Goal: Use online tool/utility: Utilize a website feature to perform a specific function

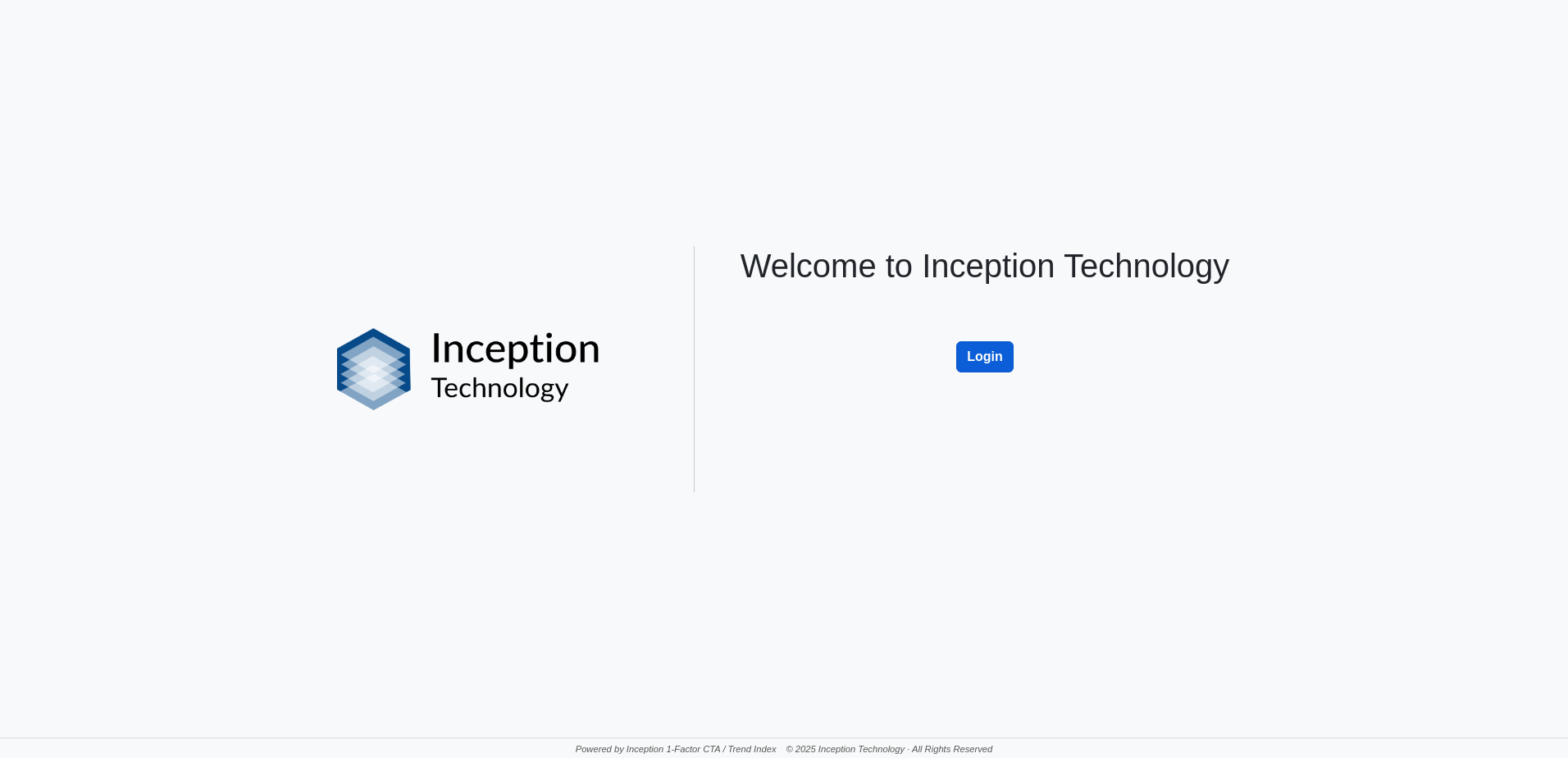
click at [976, 358] on button "Login" at bounding box center [985, 356] width 58 height 31
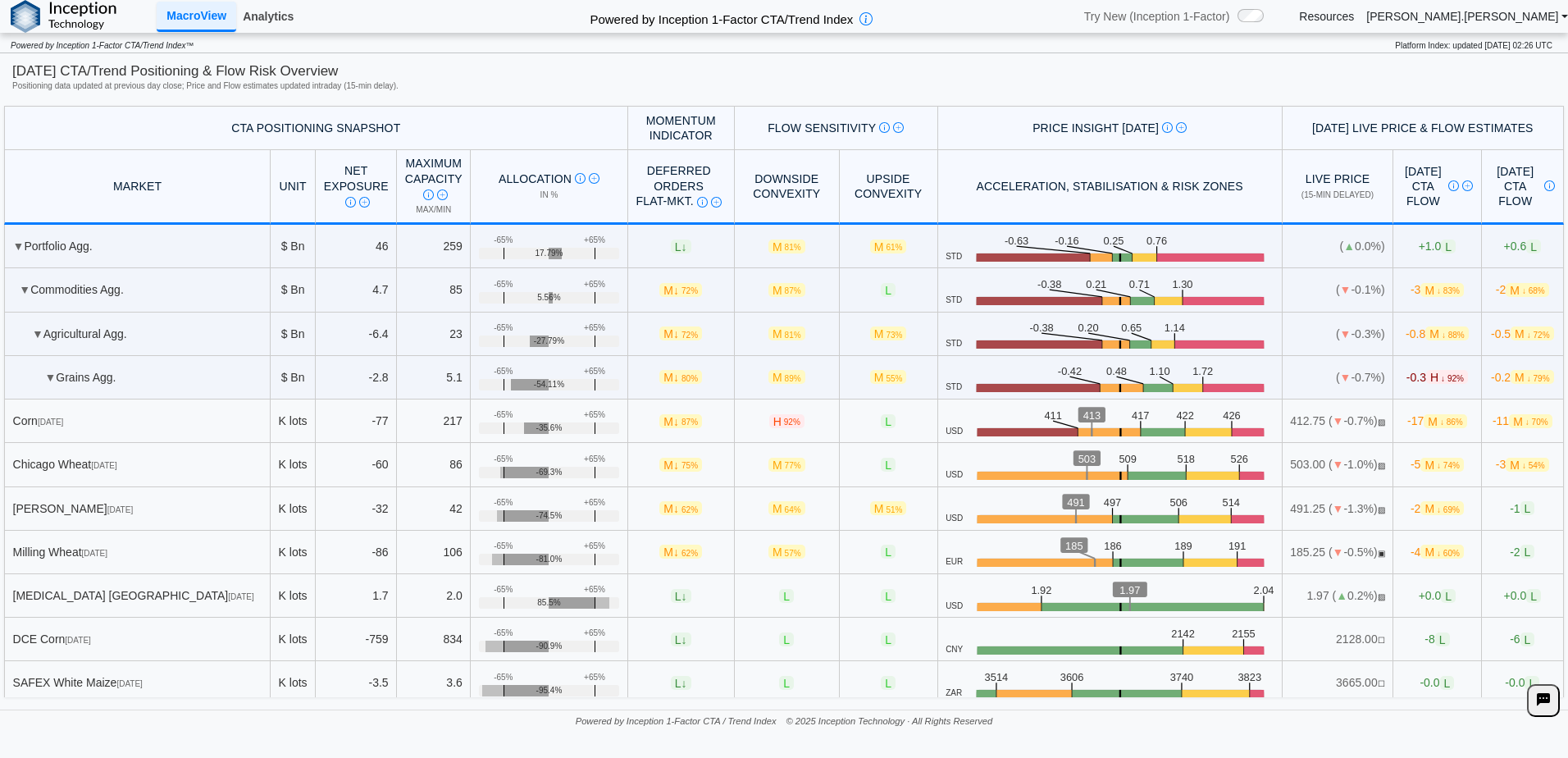
click at [286, 18] on link "Analytics" at bounding box center [268, 16] width 64 height 28
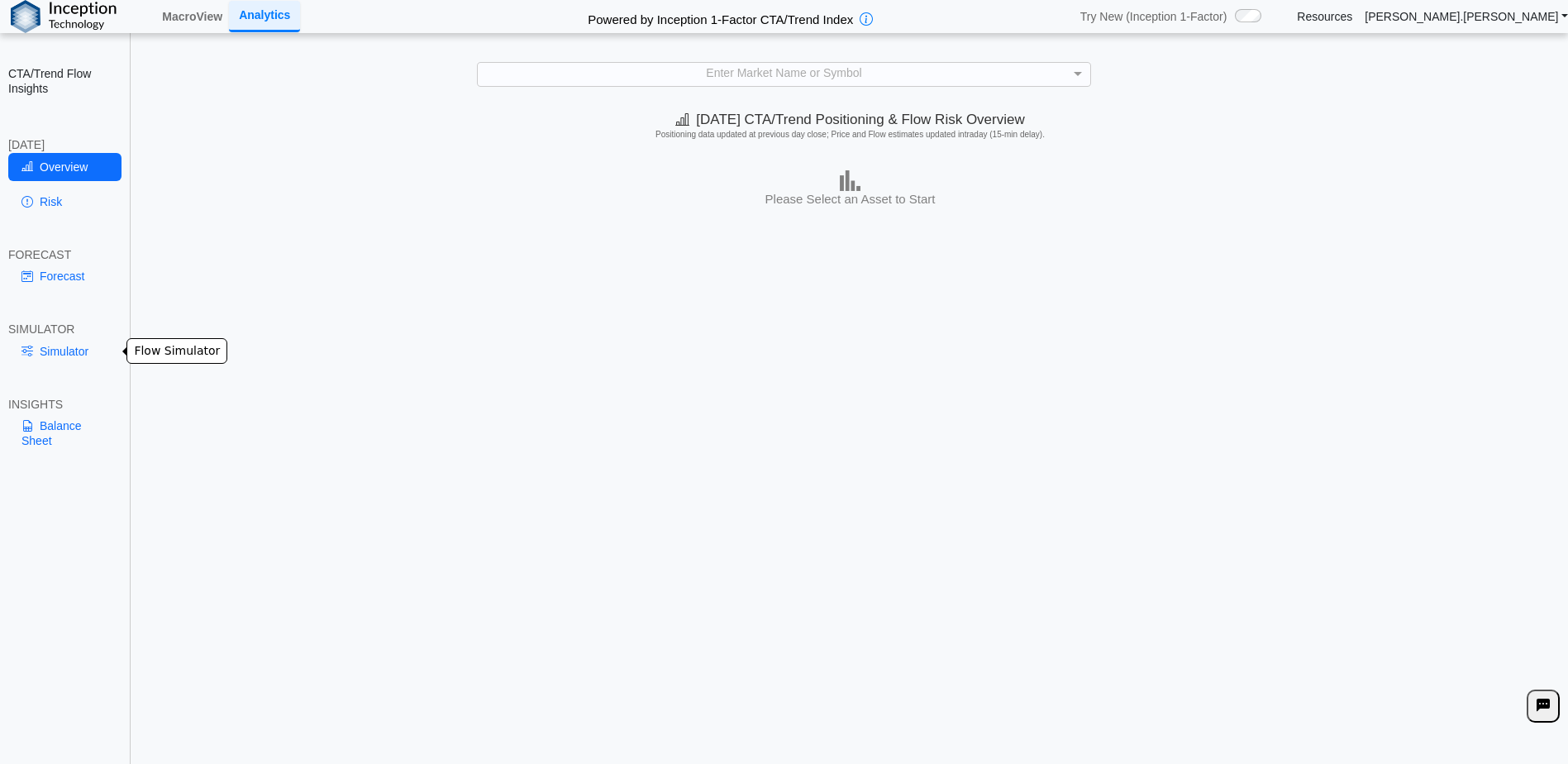
click at [79, 346] on link "Simulator" at bounding box center [65, 350] width 113 height 28
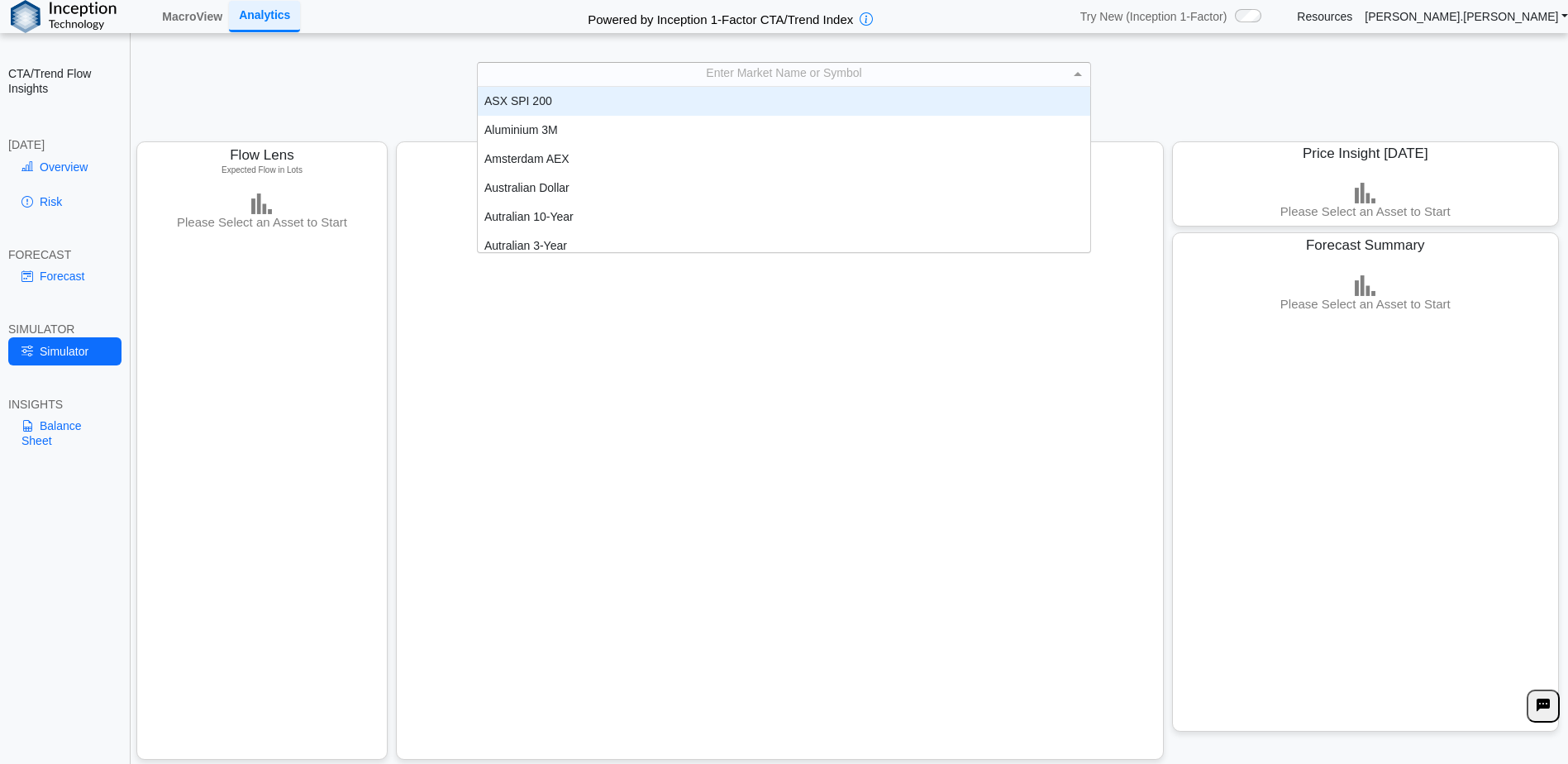
click at [962, 69] on div "Enter Market Name or Symbol" at bounding box center [784, 73] width 613 height 23
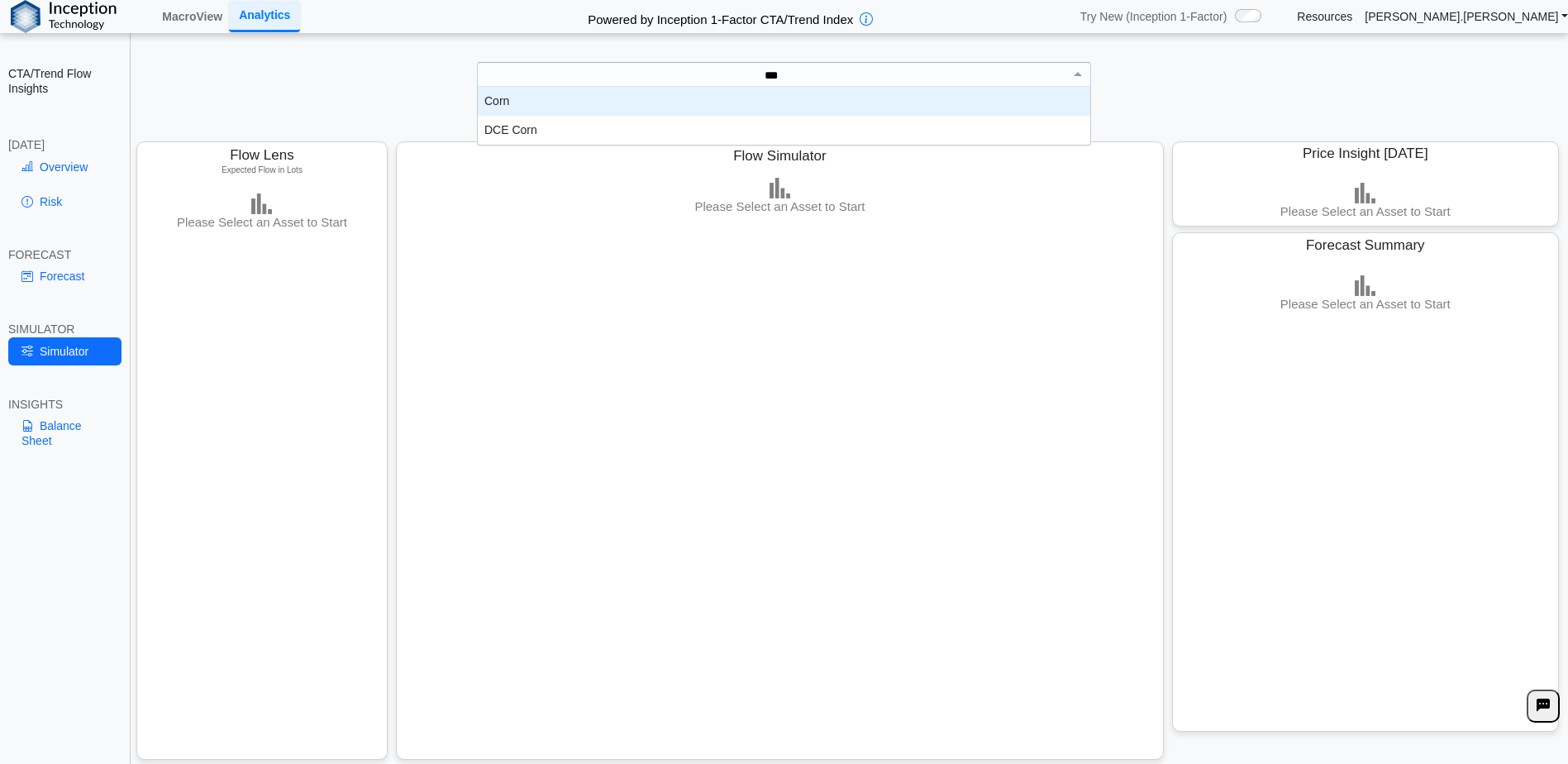
type input "****"
click at [562, 100] on div "Corn" at bounding box center [784, 101] width 613 height 29
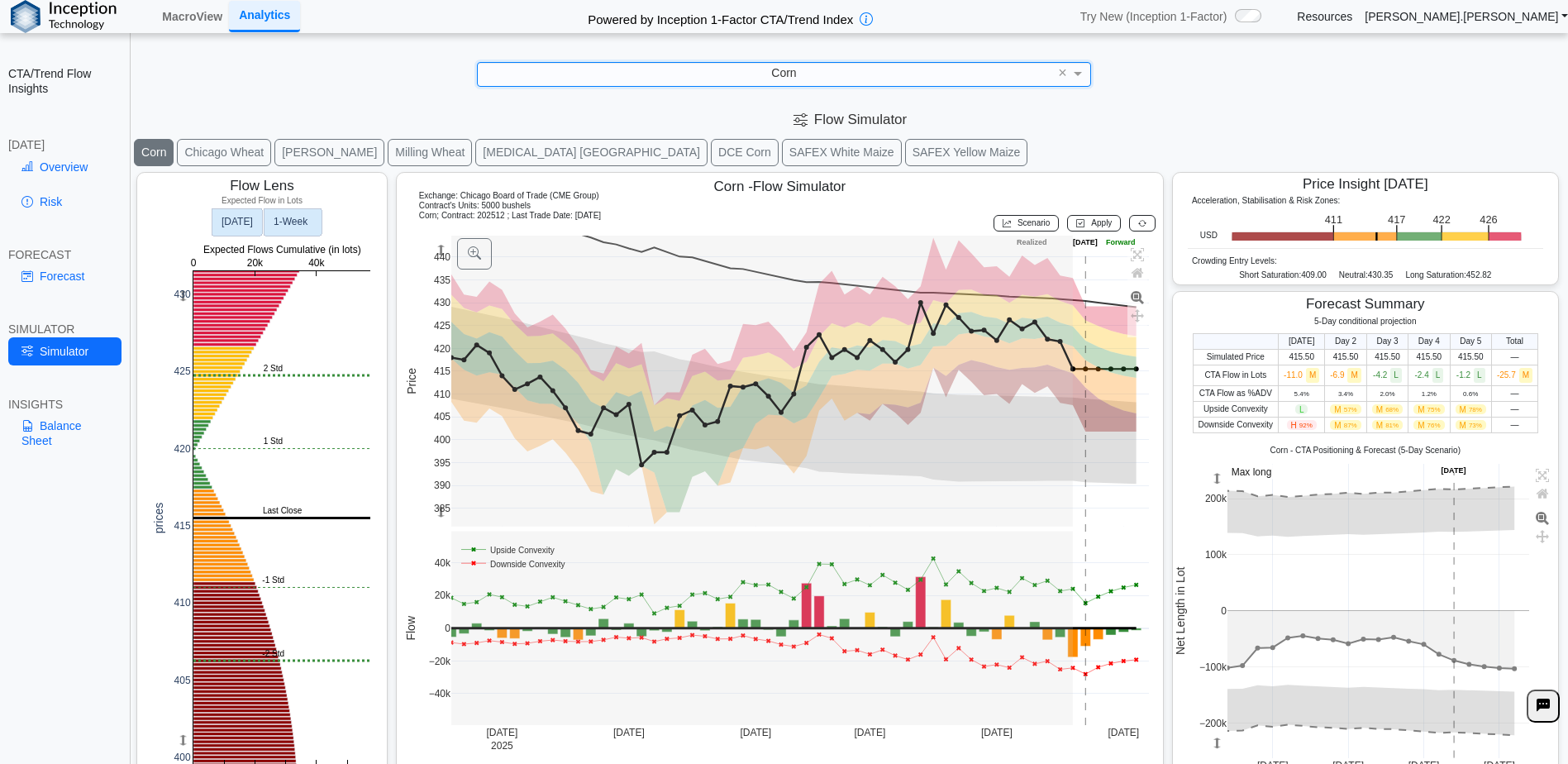
click at [308, 227] on text "1‑Week" at bounding box center [290, 222] width 35 height 12
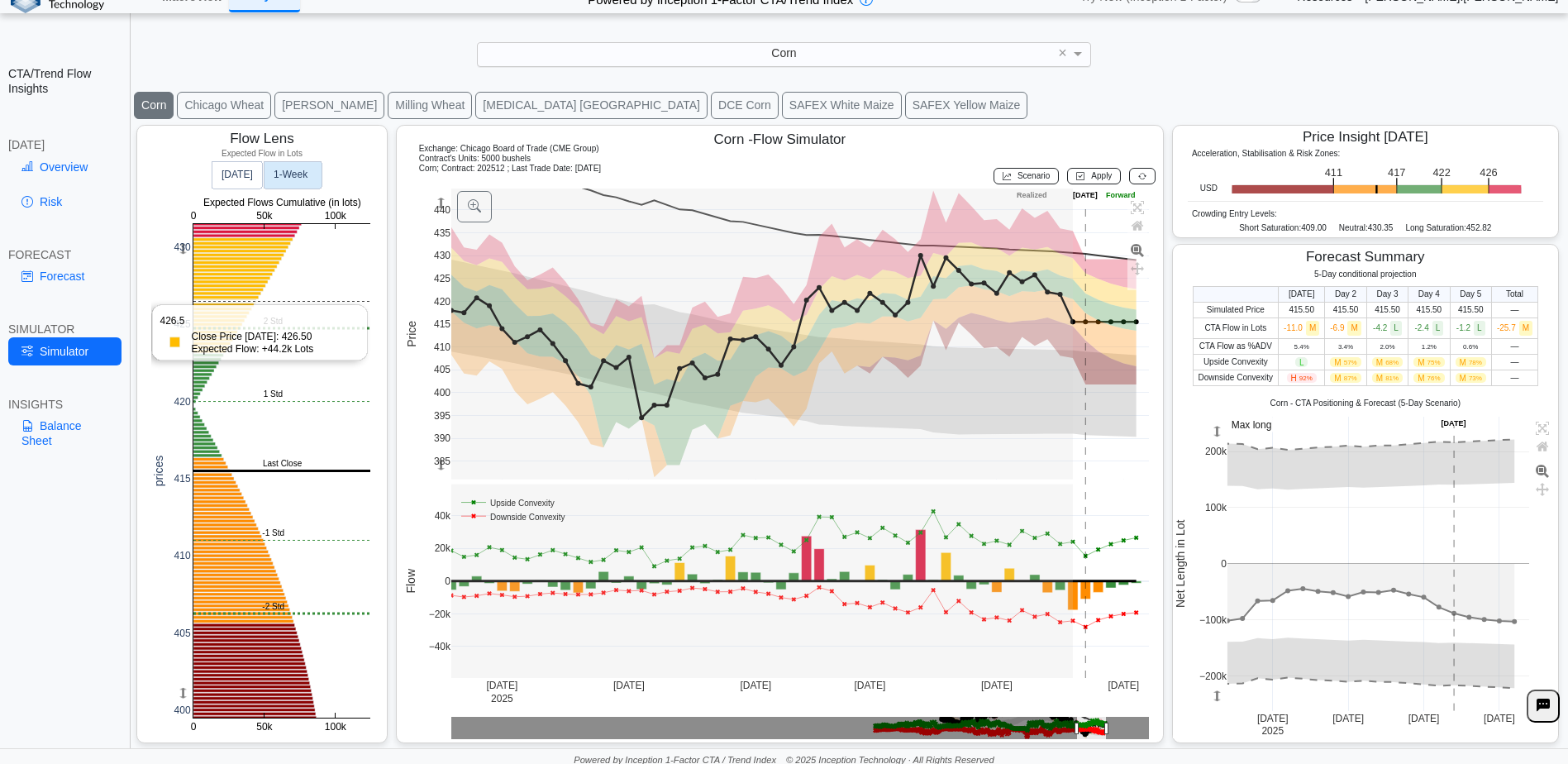
scroll to position [24, 0]
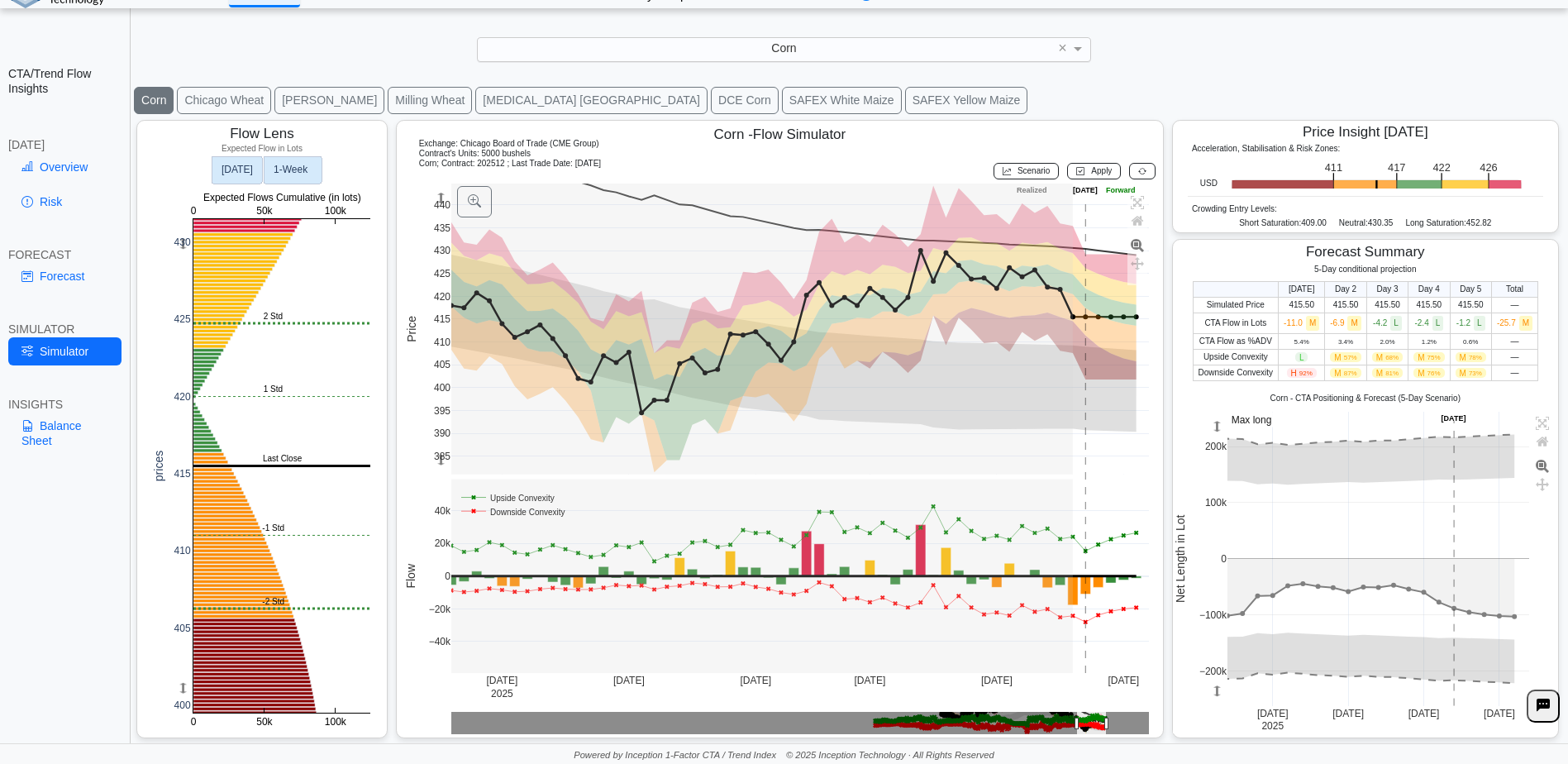
click at [245, 168] on text "Today" at bounding box center [236, 170] width 31 height 12
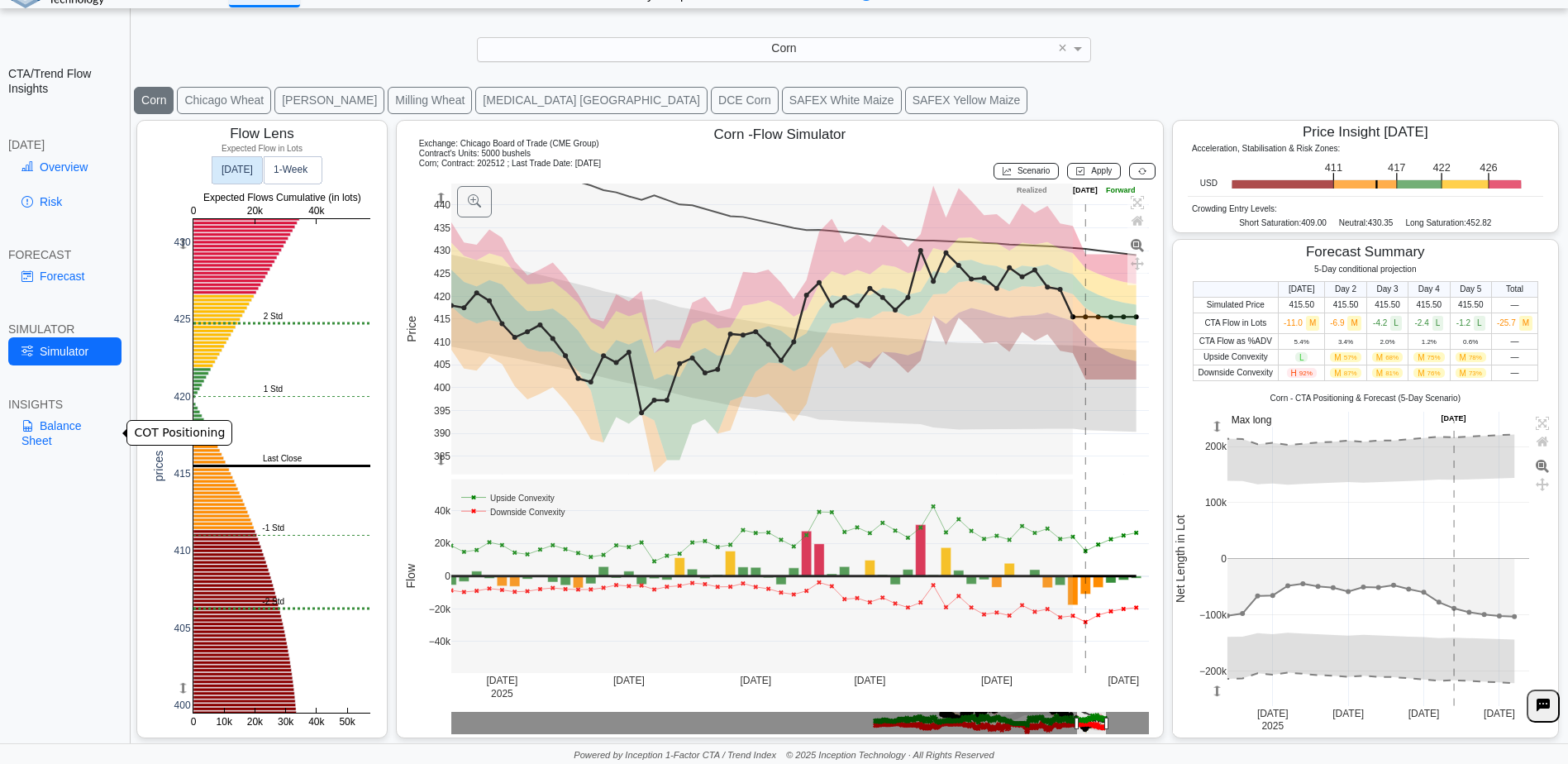
click at [54, 426] on link "Balance Sheet" at bounding box center [65, 433] width 113 height 43
